Goal: Entertainment & Leisure: Browse casually

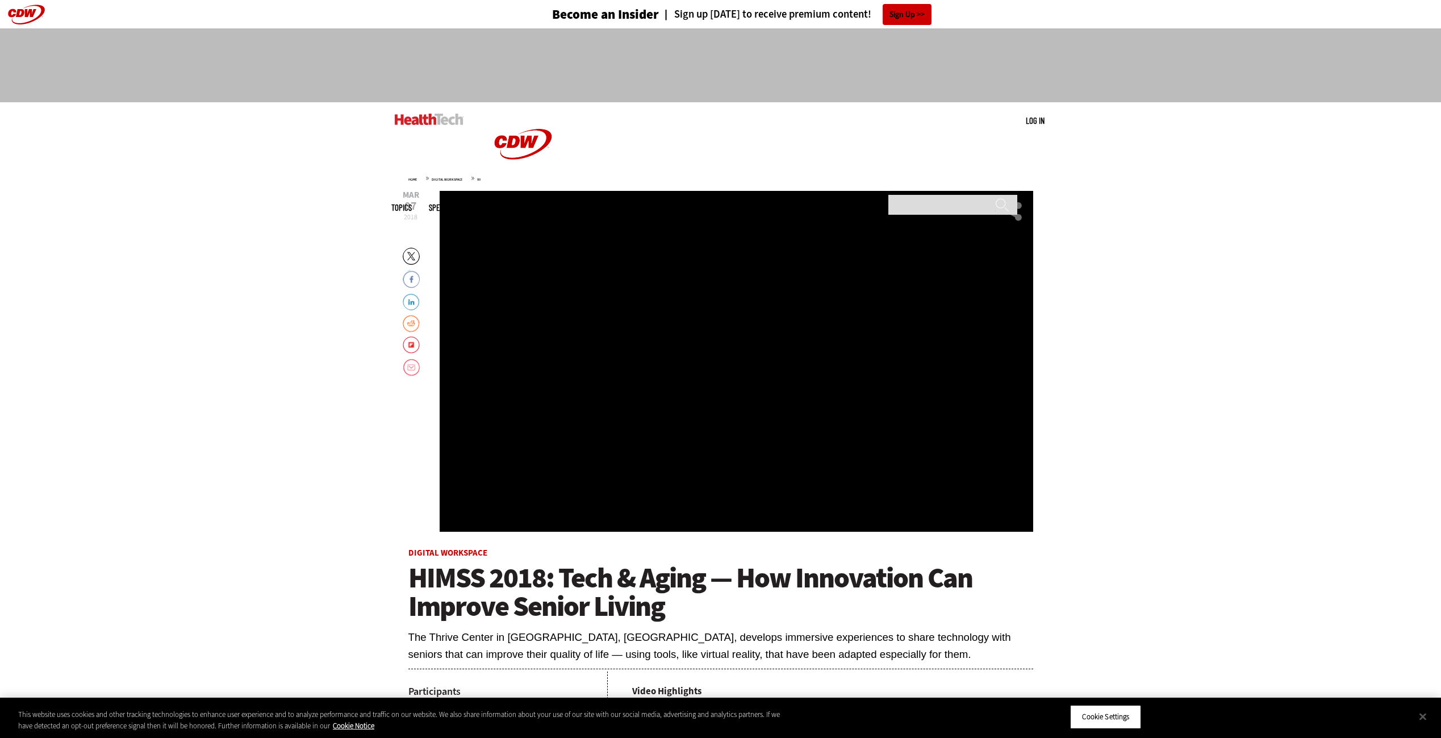
click at [734, 390] on div "Video viewer" at bounding box center [735, 361] width 593 height 341
click at [788, 372] on div "Video viewer" at bounding box center [735, 361] width 593 height 341
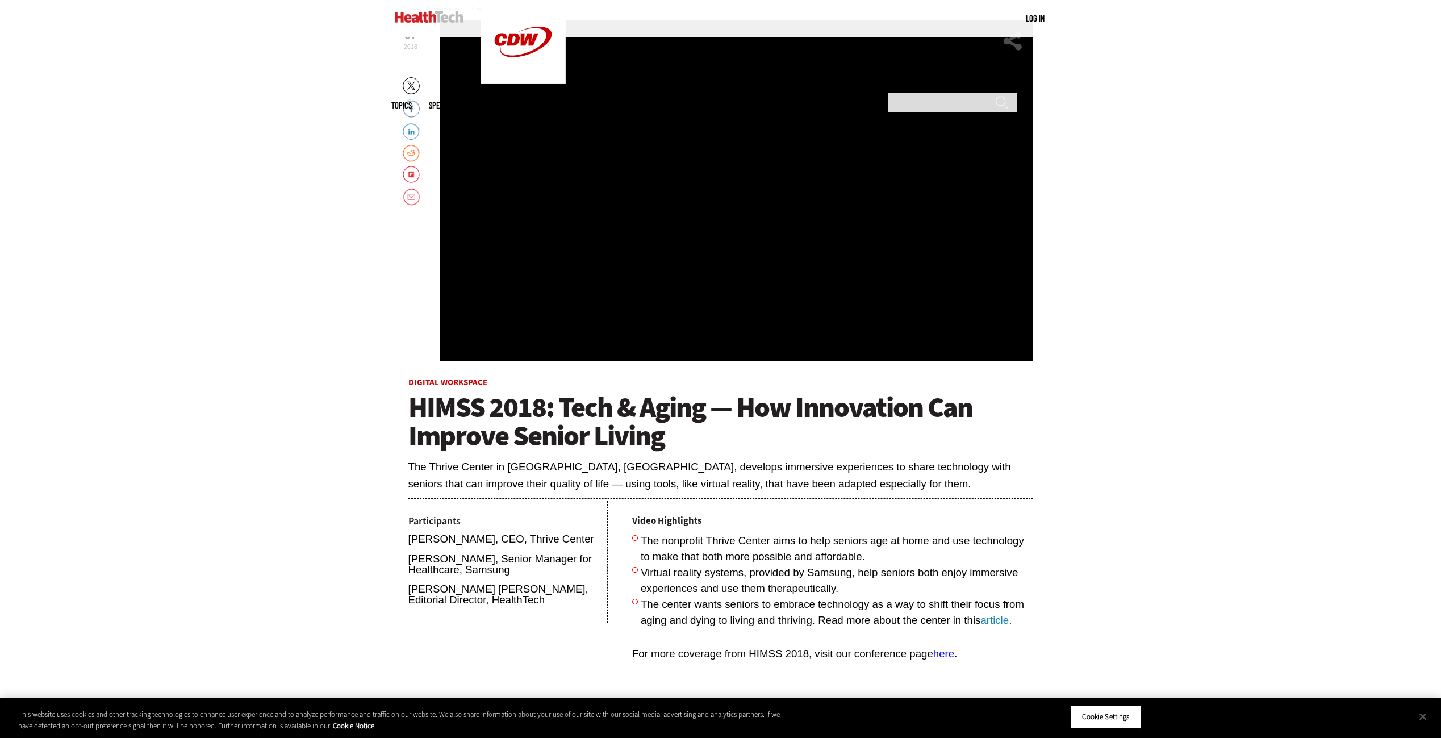
scroll to position [114, 0]
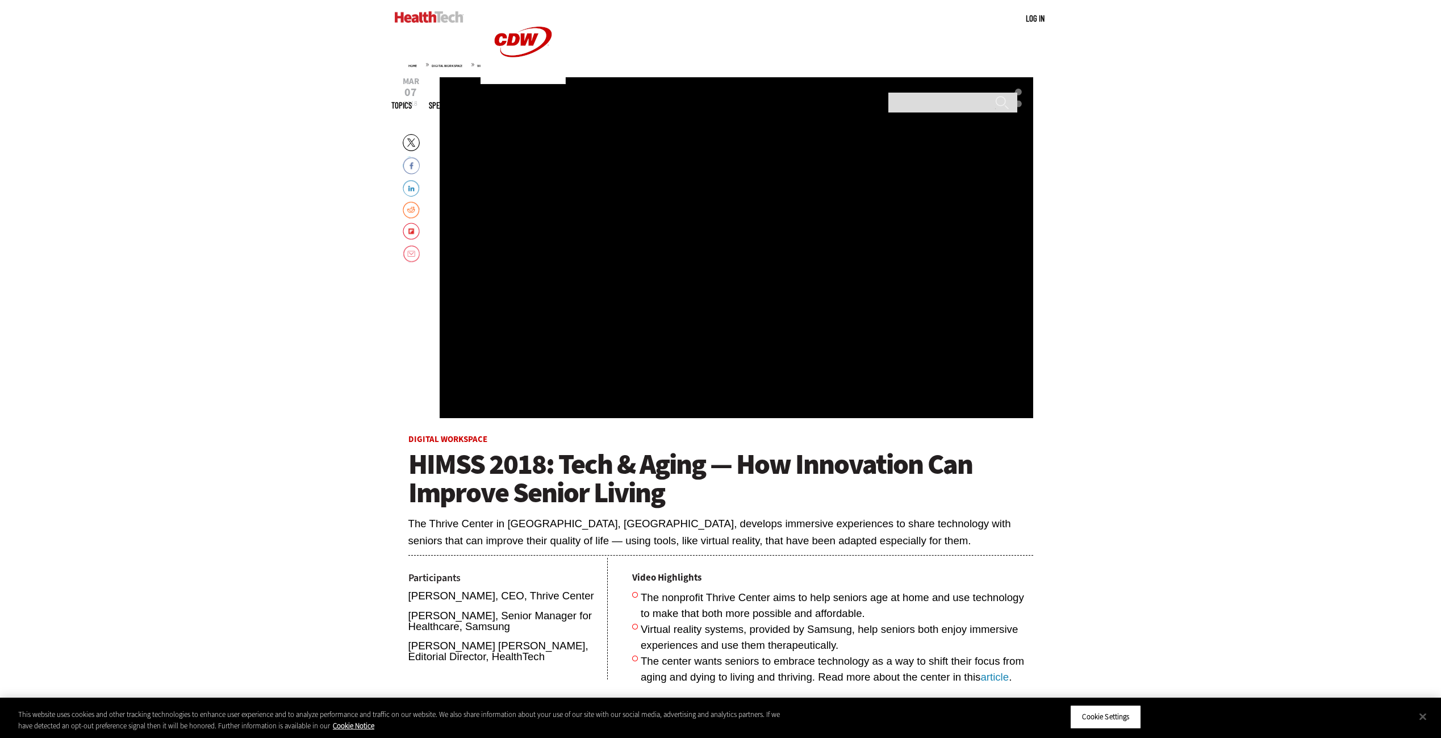
click at [726, 295] on div "Video viewer" at bounding box center [735, 247] width 593 height 341
click at [764, 260] on div "Video viewer" at bounding box center [735, 247] width 593 height 341
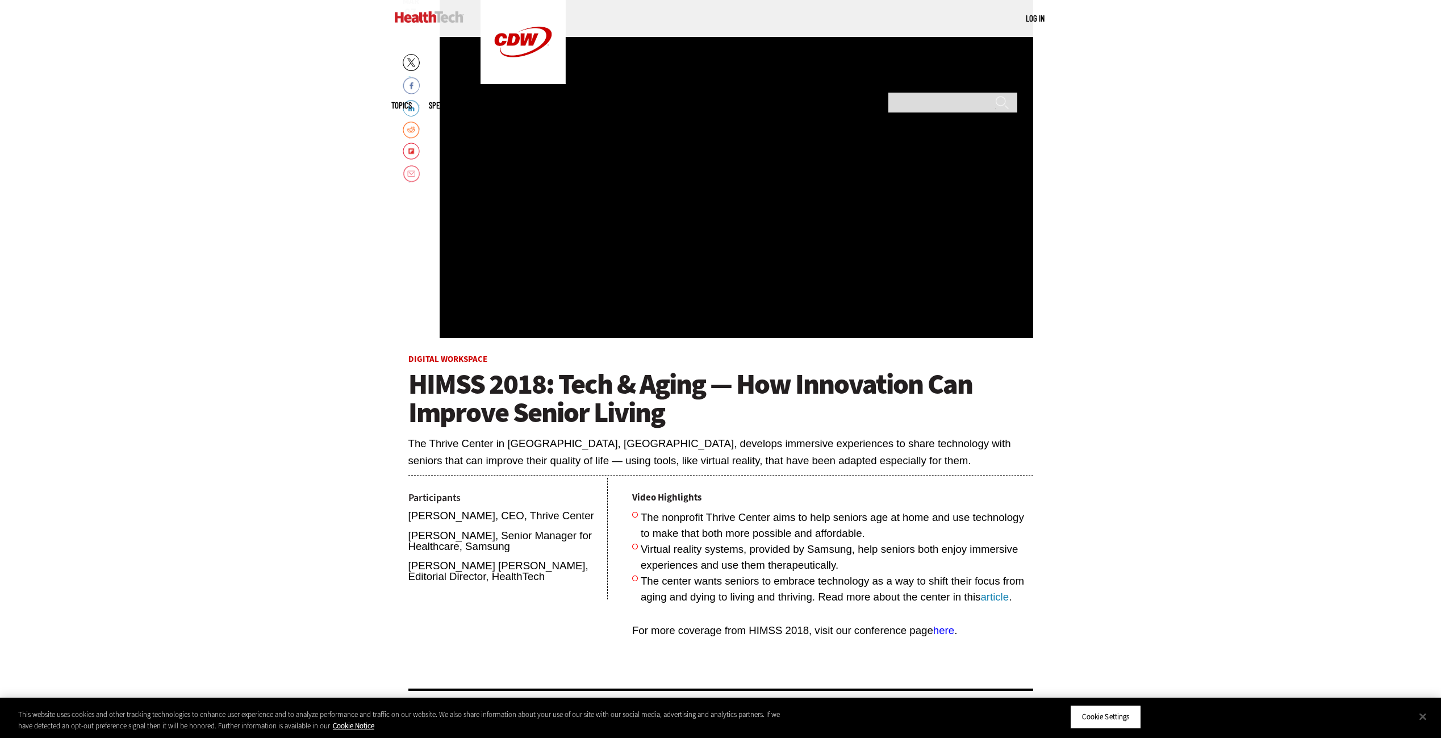
scroll to position [170, 0]
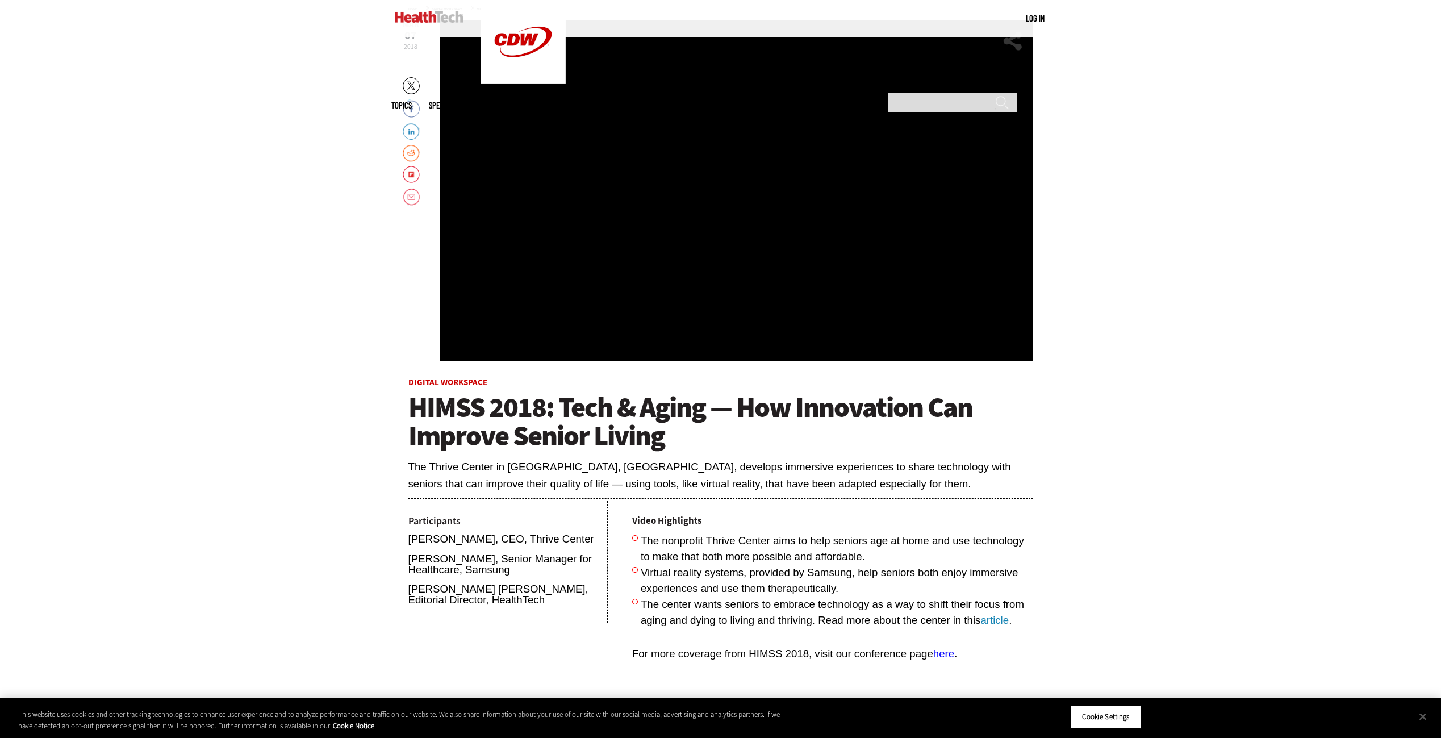
click at [733, 169] on div "Video viewer" at bounding box center [735, 190] width 593 height 341
click at [597, 101] on link "Video" at bounding box center [588, 105] width 17 height 9
